Goal: Task Accomplishment & Management: Use online tool/utility

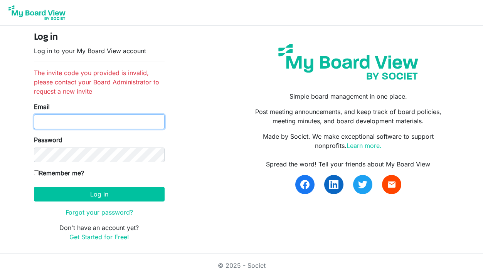
click at [110, 122] on input "Email" at bounding box center [99, 122] width 131 height 15
type input "[EMAIL_ADDRESS][DOMAIN_NAME]"
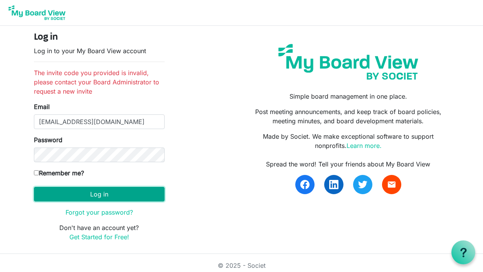
click at [159, 188] on button "Log in" at bounding box center [99, 194] width 131 height 15
click at [145, 191] on button "Log in" at bounding box center [99, 194] width 131 height 15
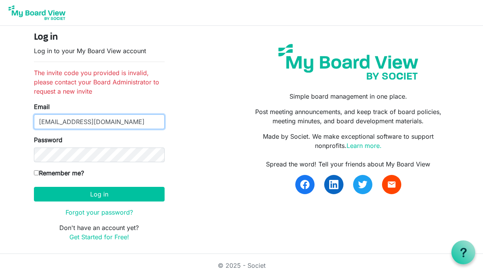
click at [97, 121] on input "[EMAIL_ADDRESS][DOMAIN_NAME]" at bounding box center [99, 122] width 131 height 15
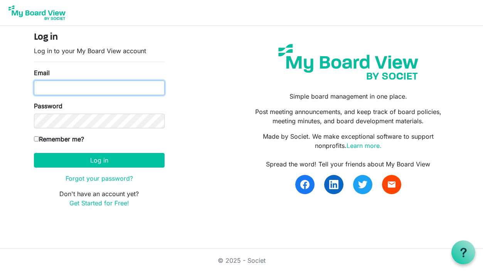
click at [106, 83] on input "Email" at bounding box center [99, 88] width 131 height 15
type input "tnader@miu.edu"
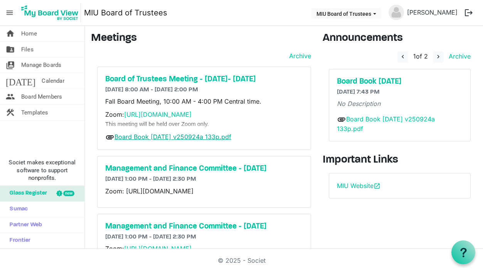
click at [169, 141] on link "Board Book [DATE] v250924a 133p.pdf" at bounding box center [173, 137] width 117 height 8
